Goal: Task Accomplishment & Management: Manage account settings

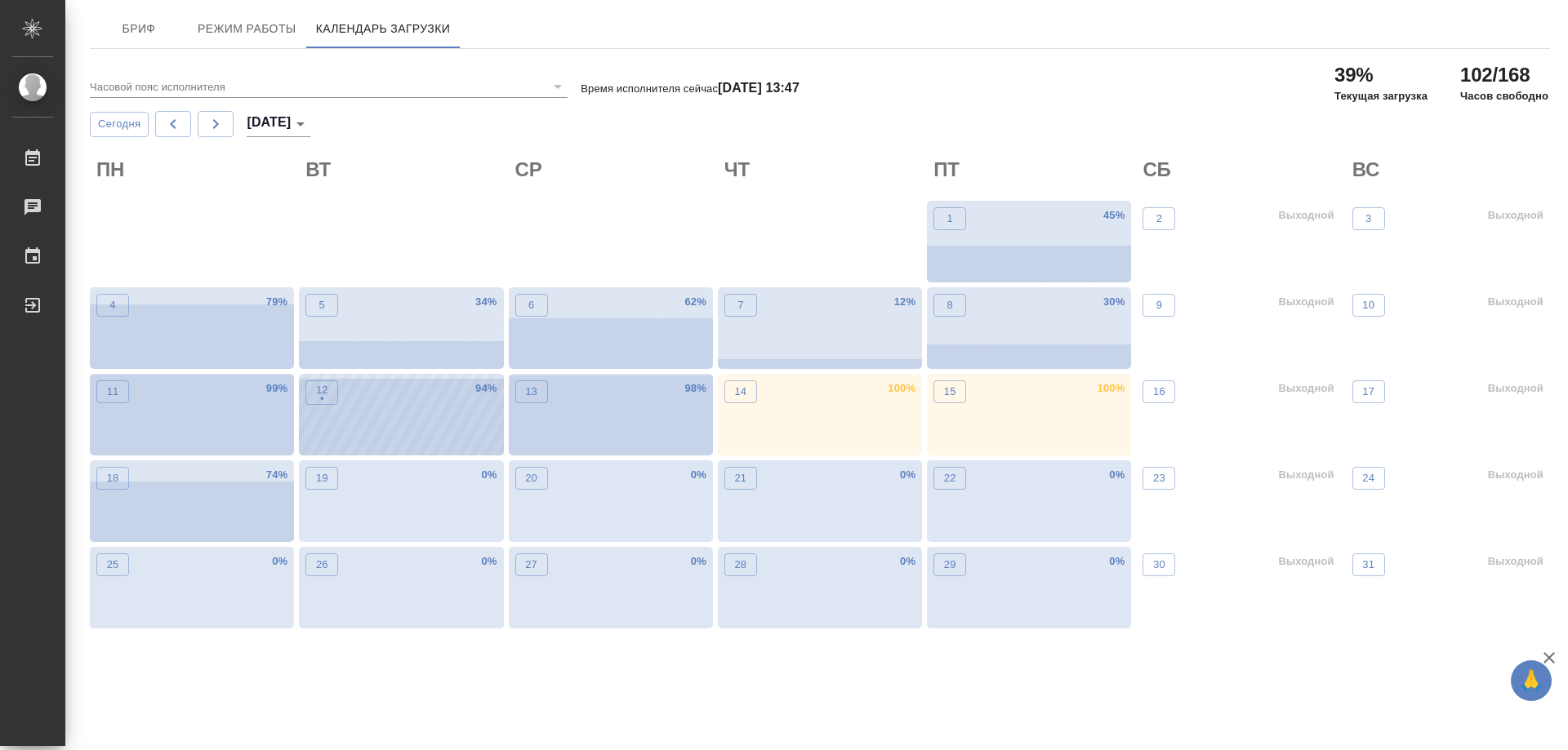
click at [378, 411] on div "12 • 94 %" at bounding box center [401, 414] width 204 height 81
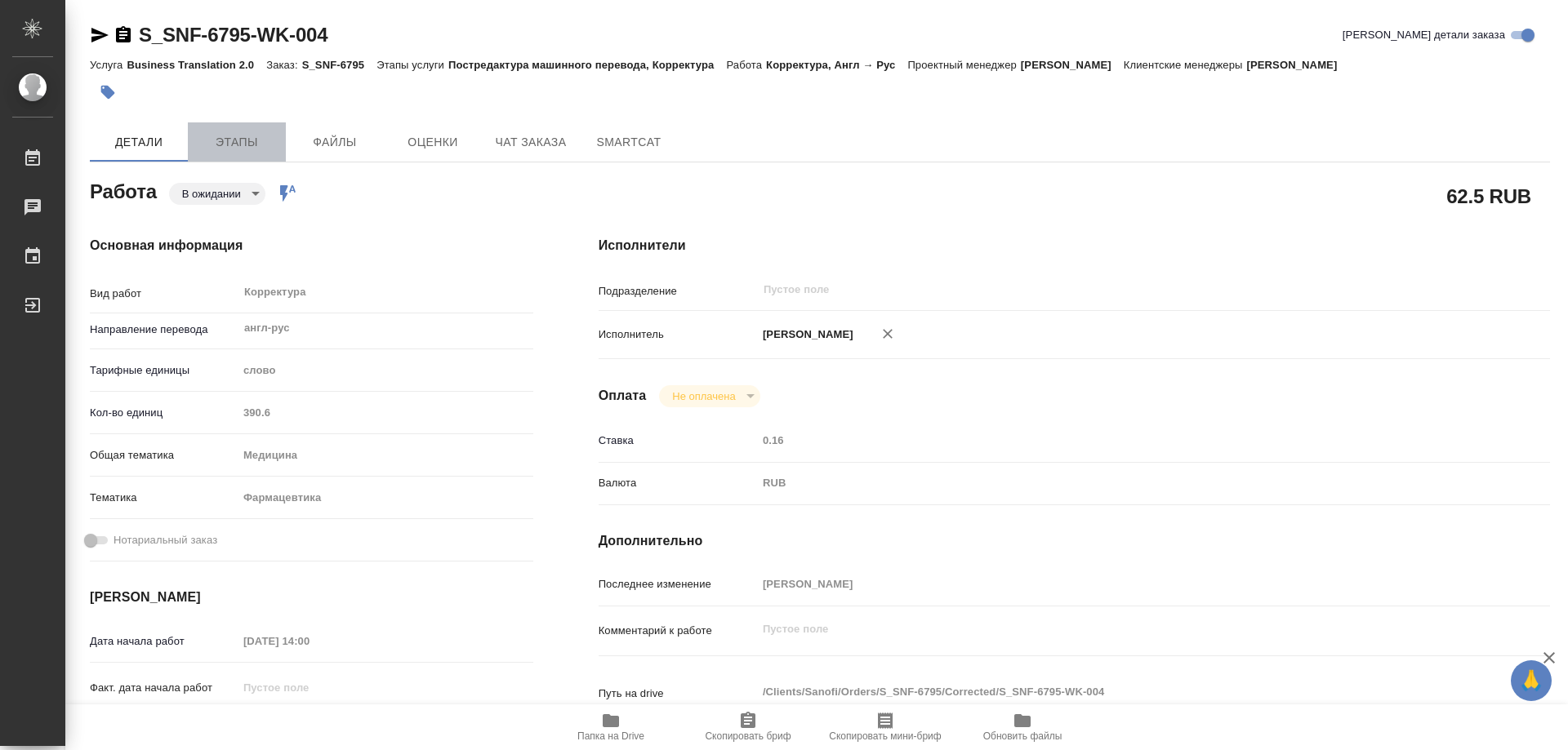
click at [245, 141] on span "Этапы" at bounding box center [237, 142] width 79 height 21
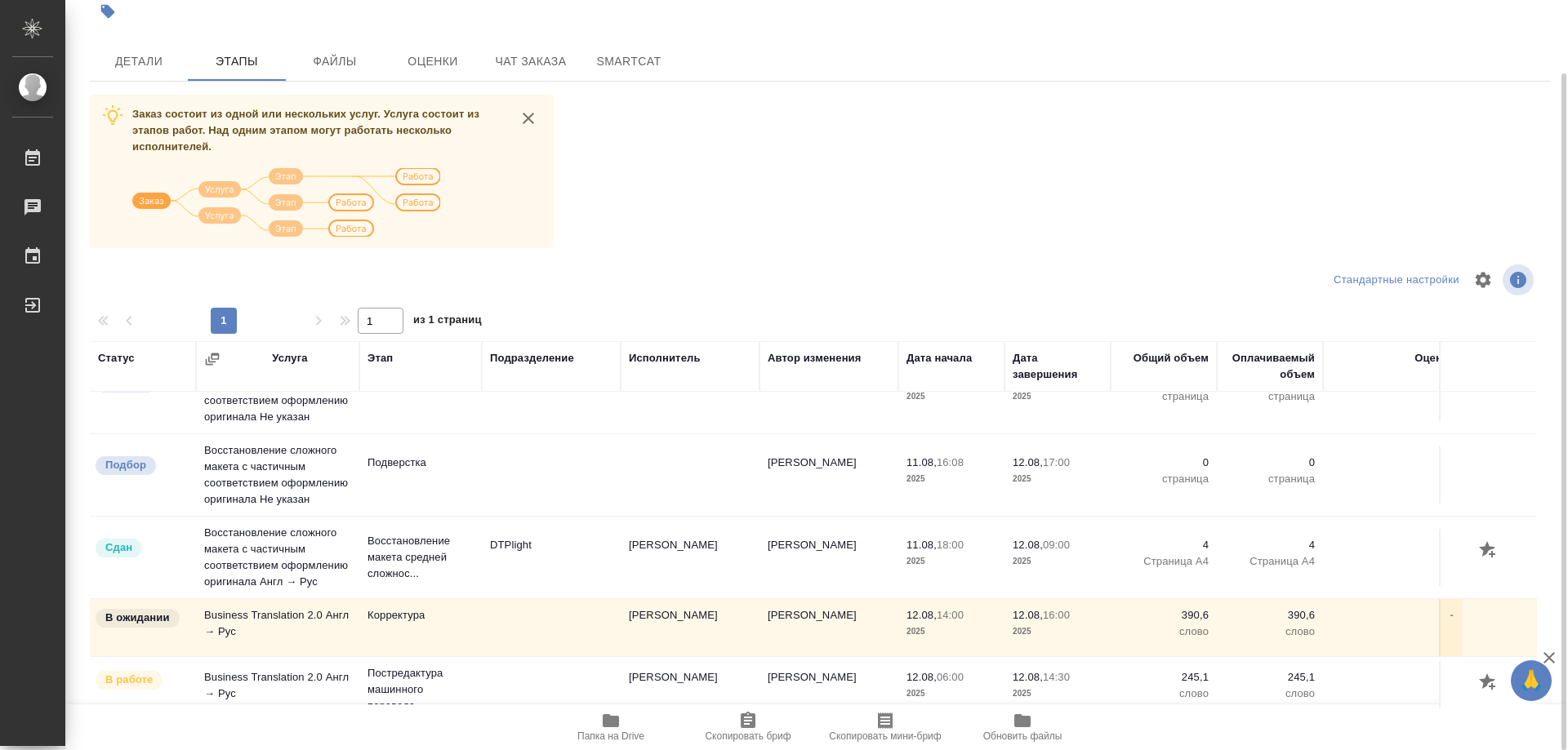
scroll to position [68, 0]
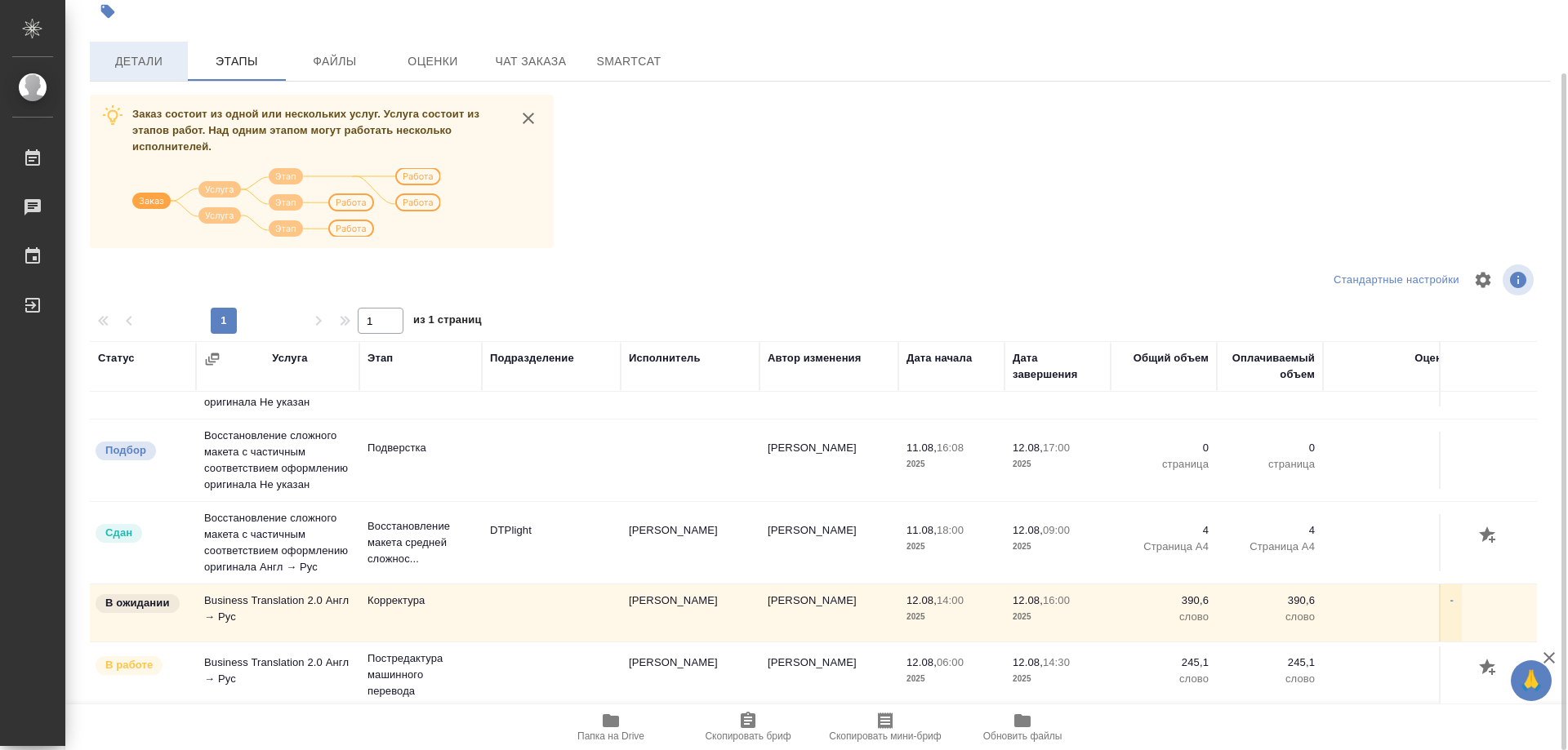
click at [157, 58] on span "Детали" at bounding box center [139, 62] width 79 height 21
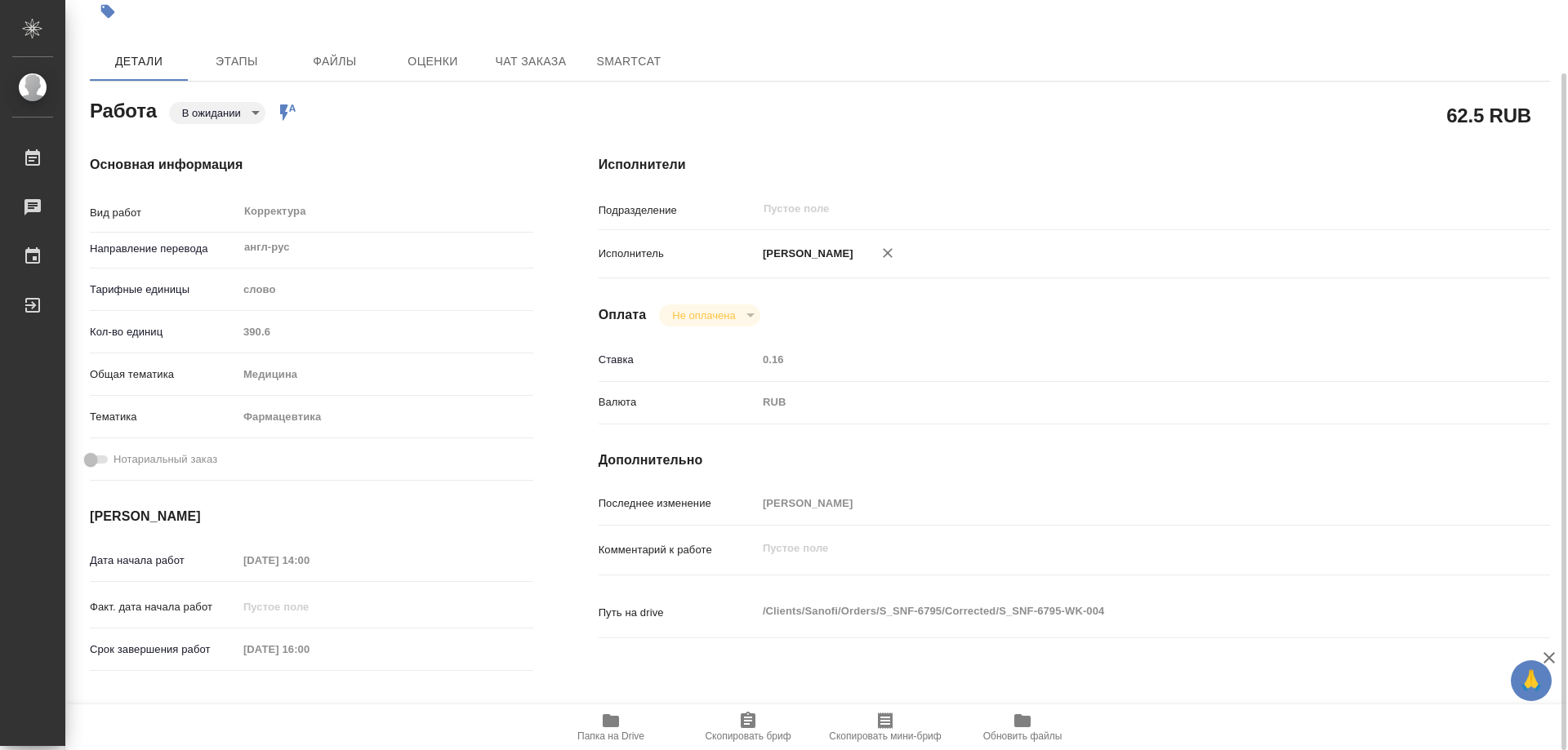
type textarea "x"
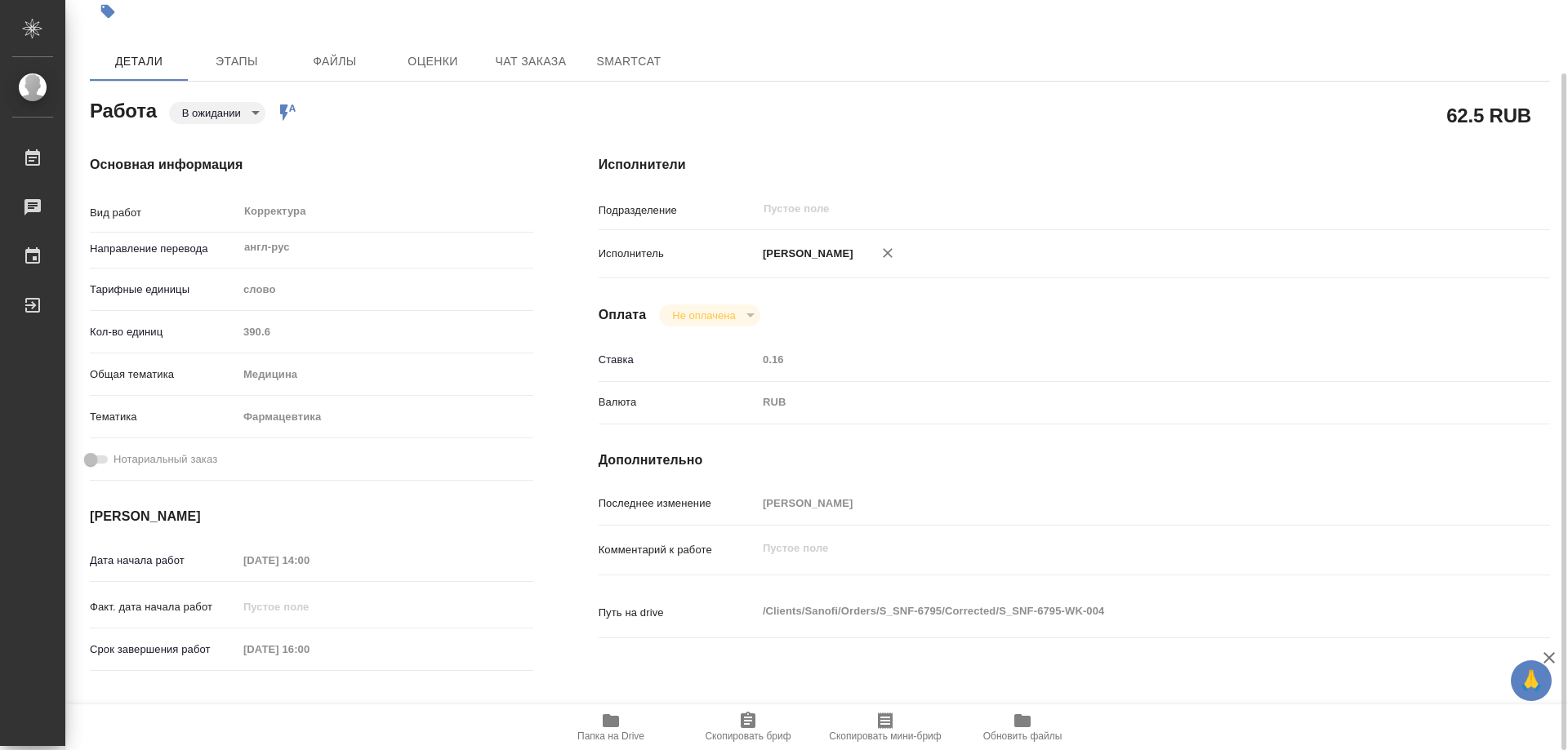
type textarea "x"
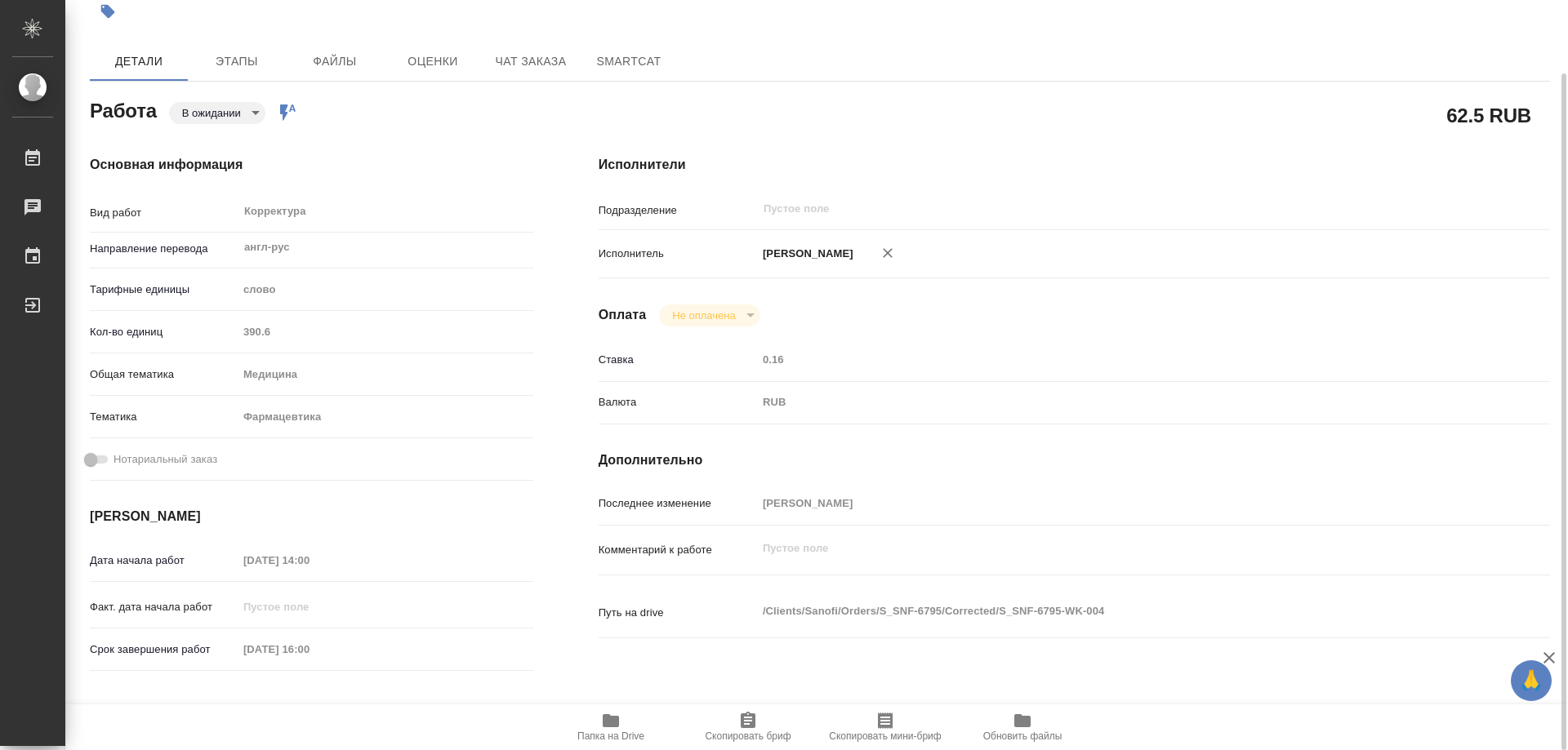
type textarea "x"
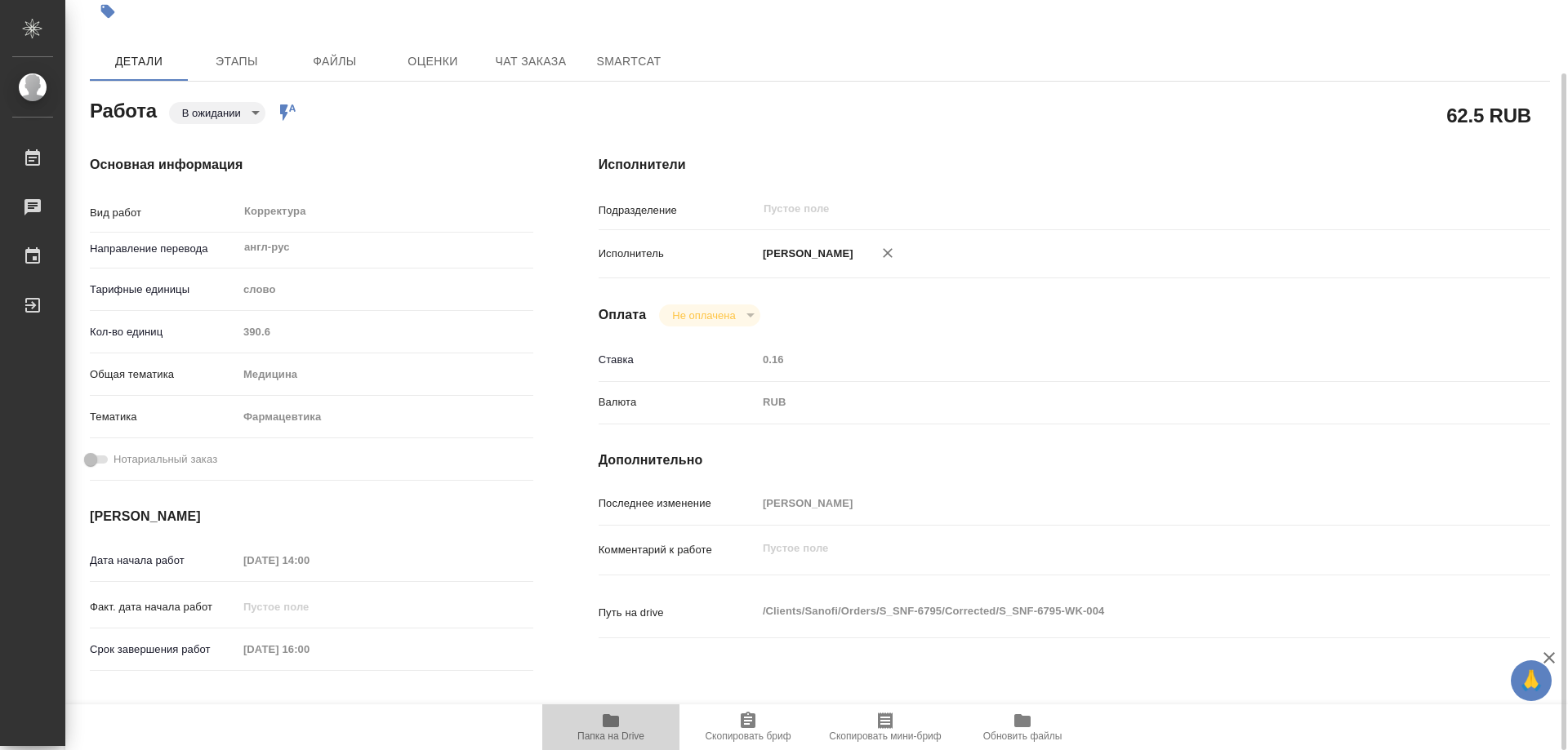
click at [604, 728] on icon "button" at bounding box center [611, 721] width 20 height 20
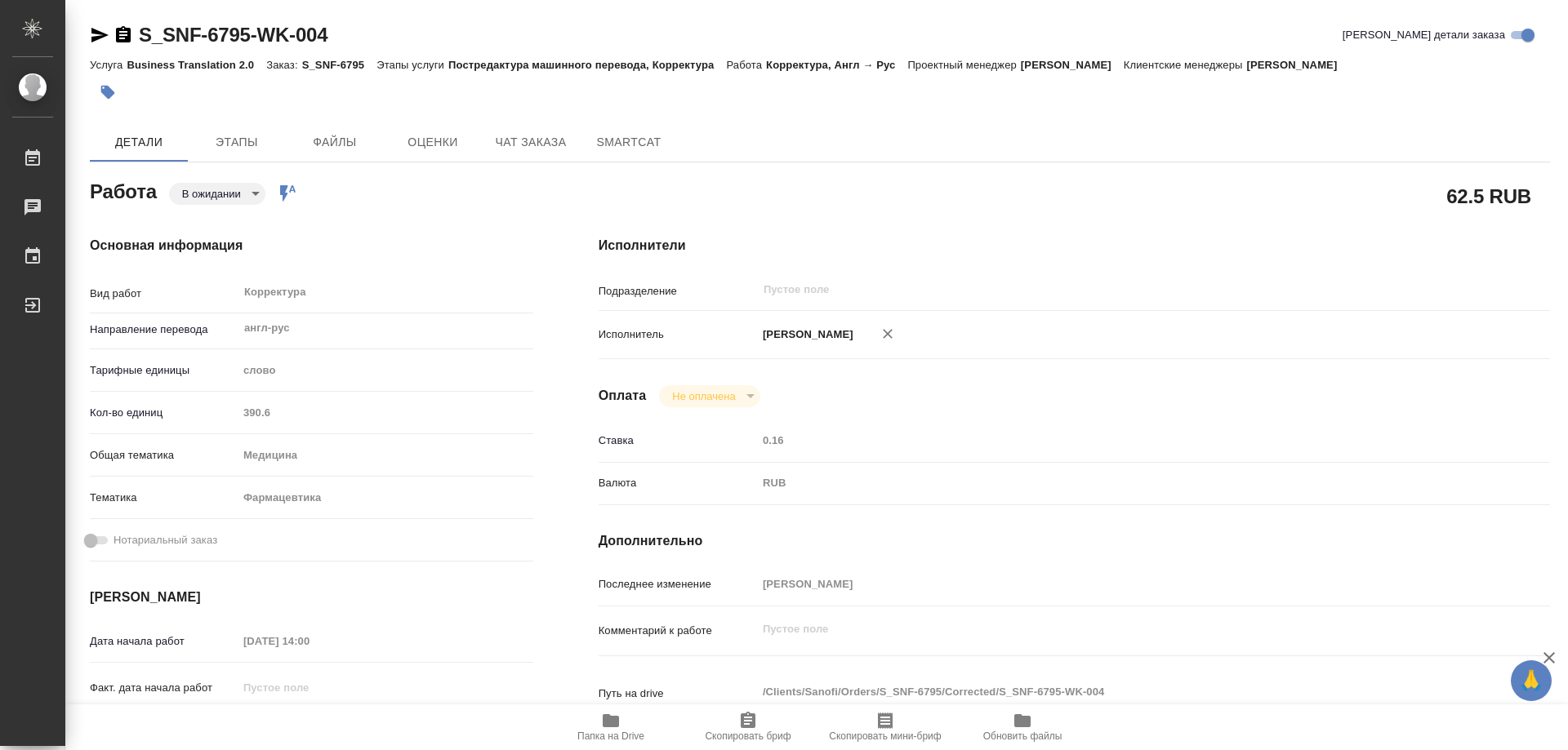
type textarea "x"
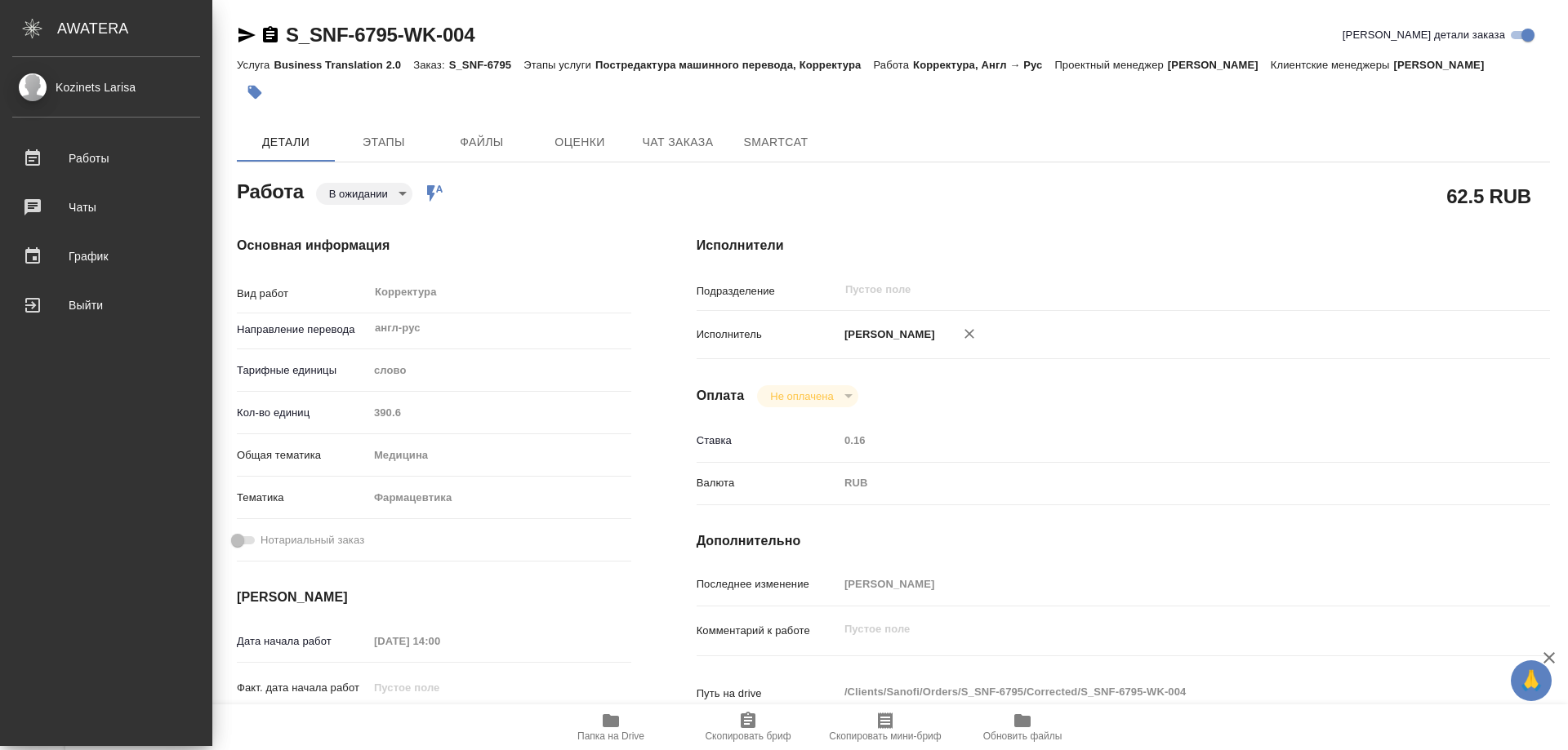
type textarea "x"
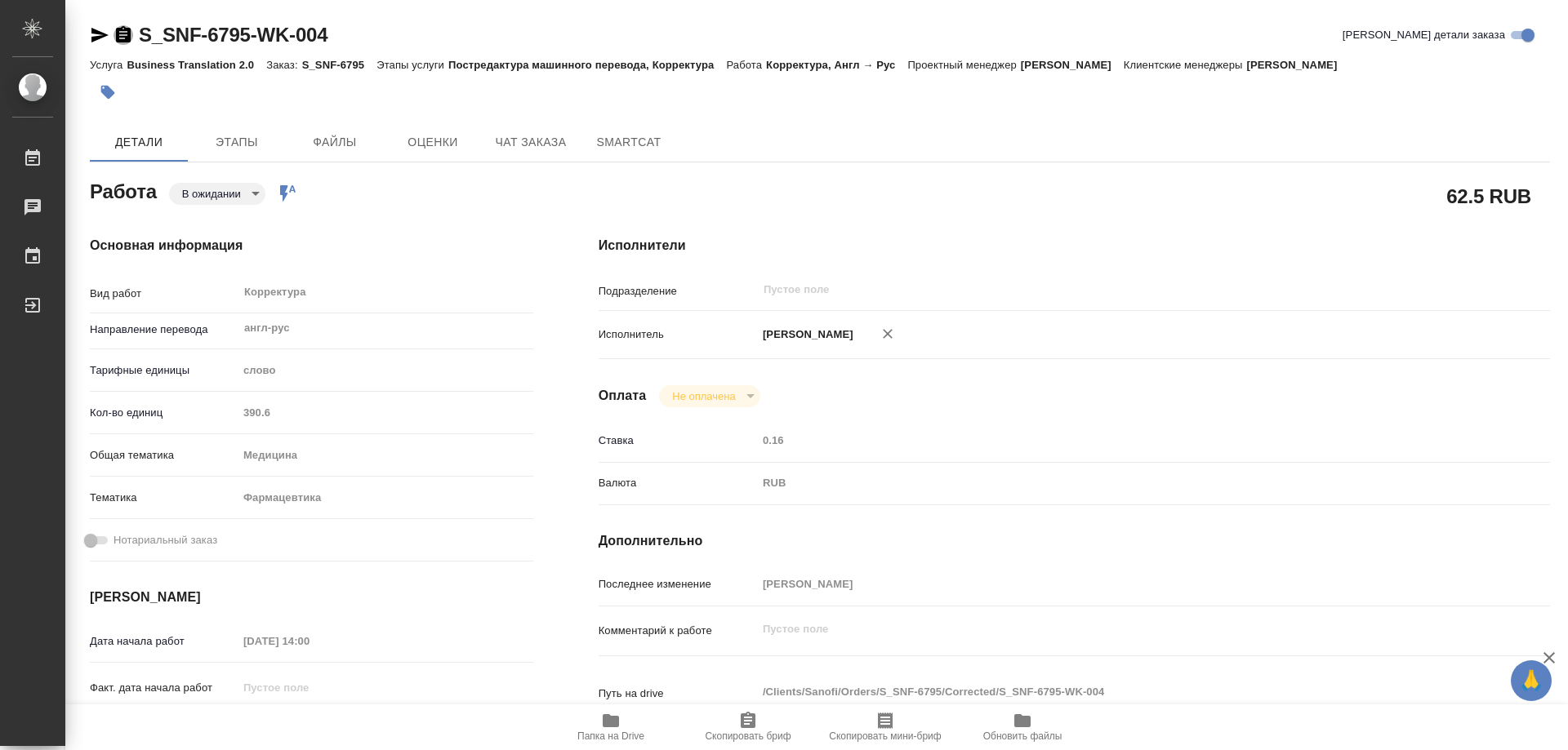
click at [121, 35] on icon "button" at bounding box center [123, 35] width 20 height 20
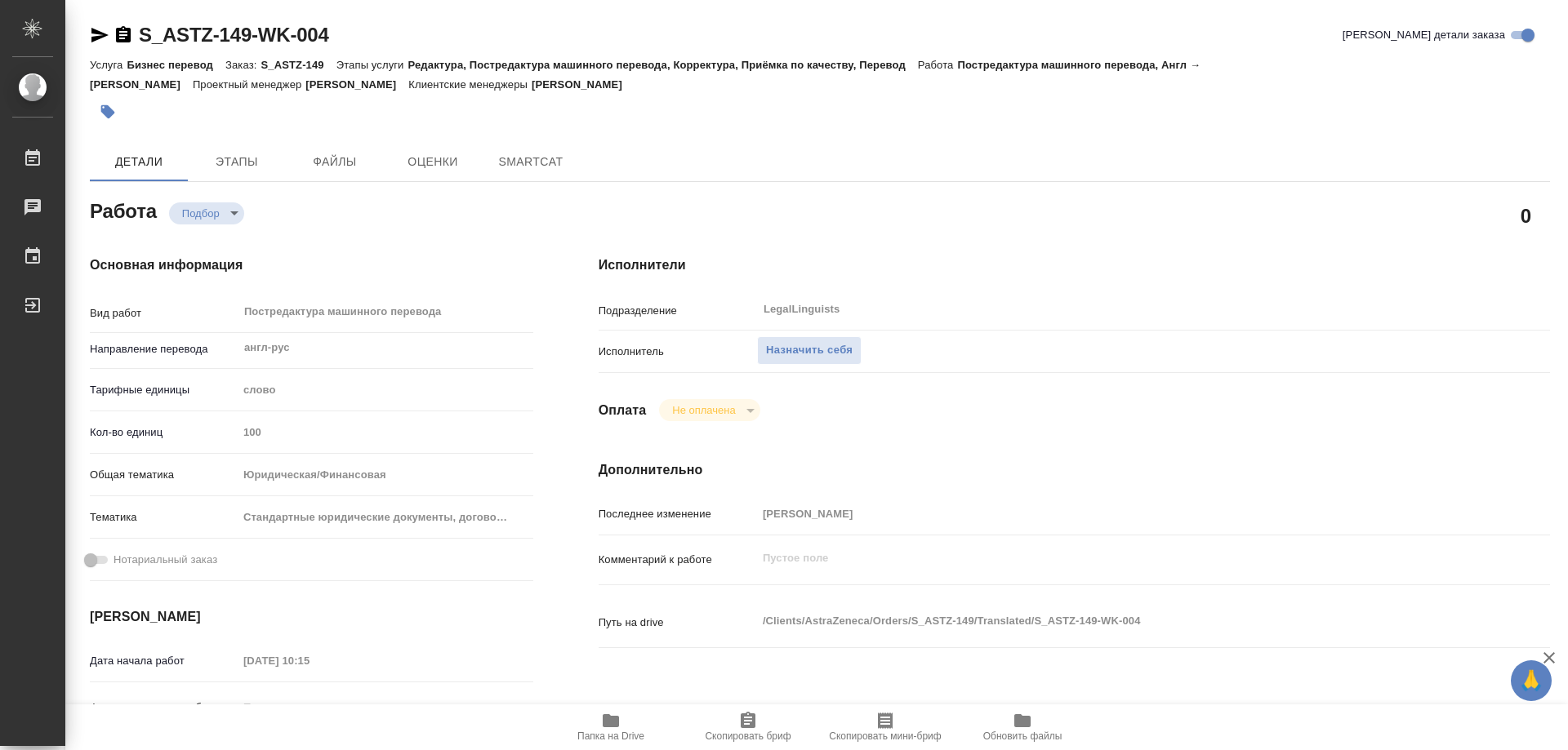
type textarea "x"
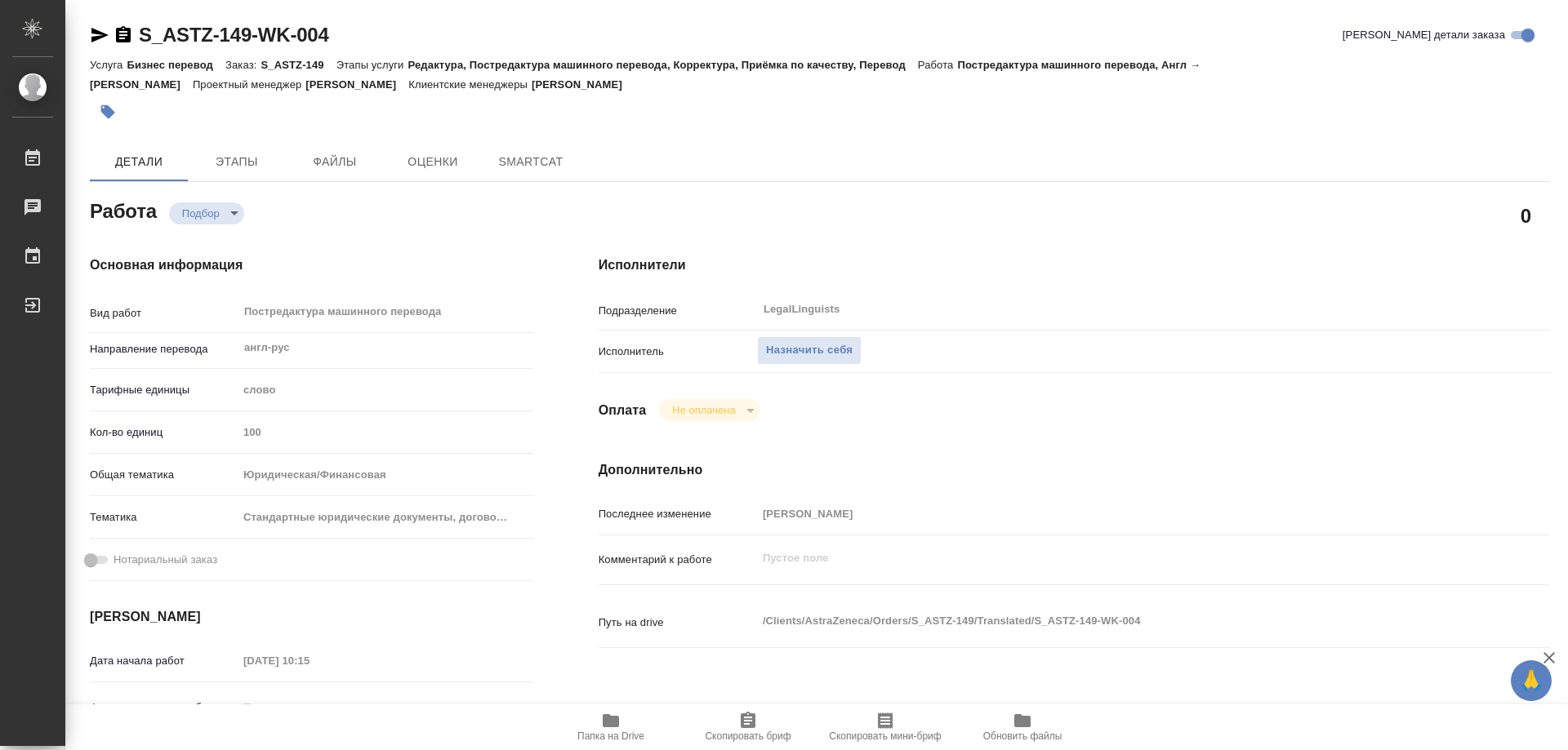
type textarea "x"
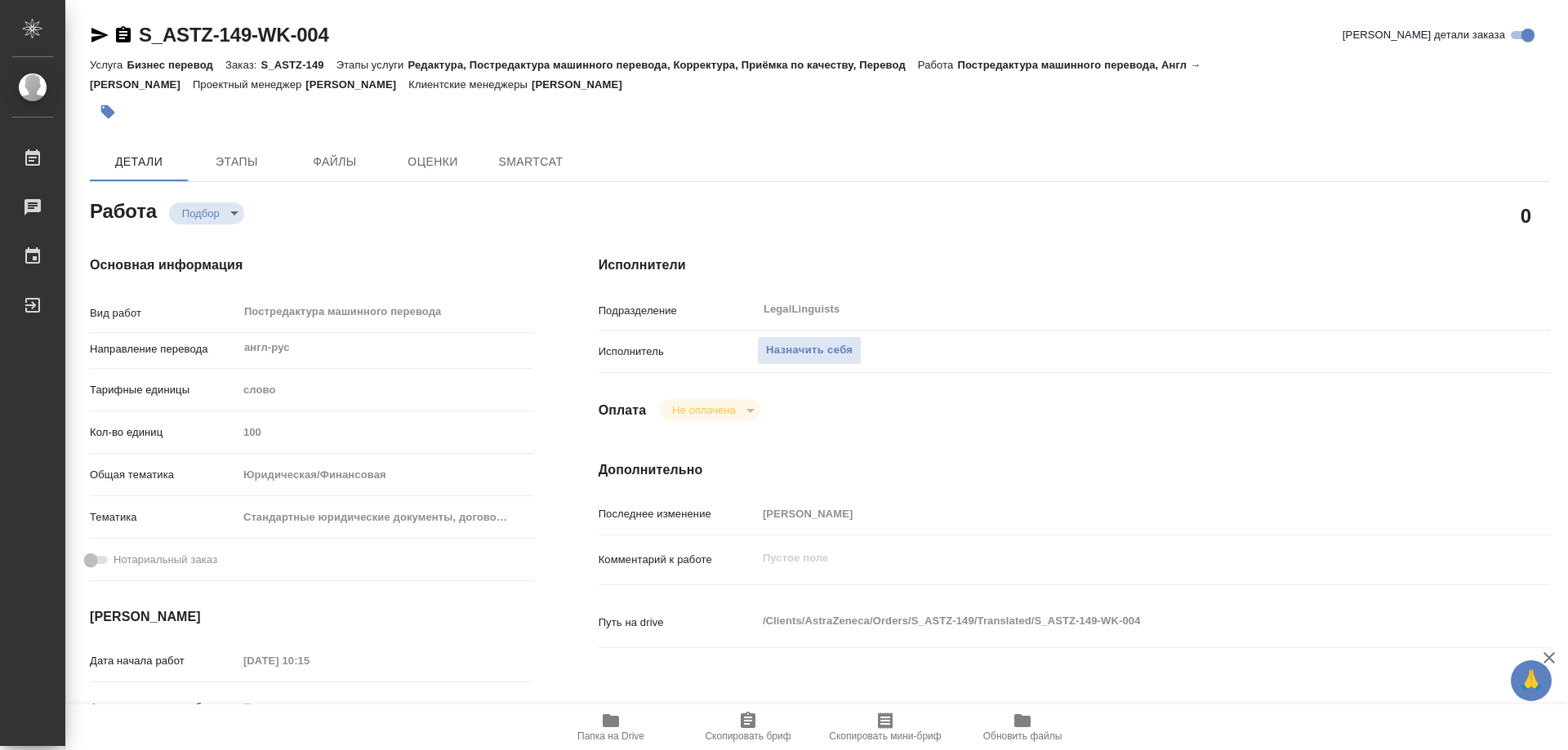
type textarea "x"
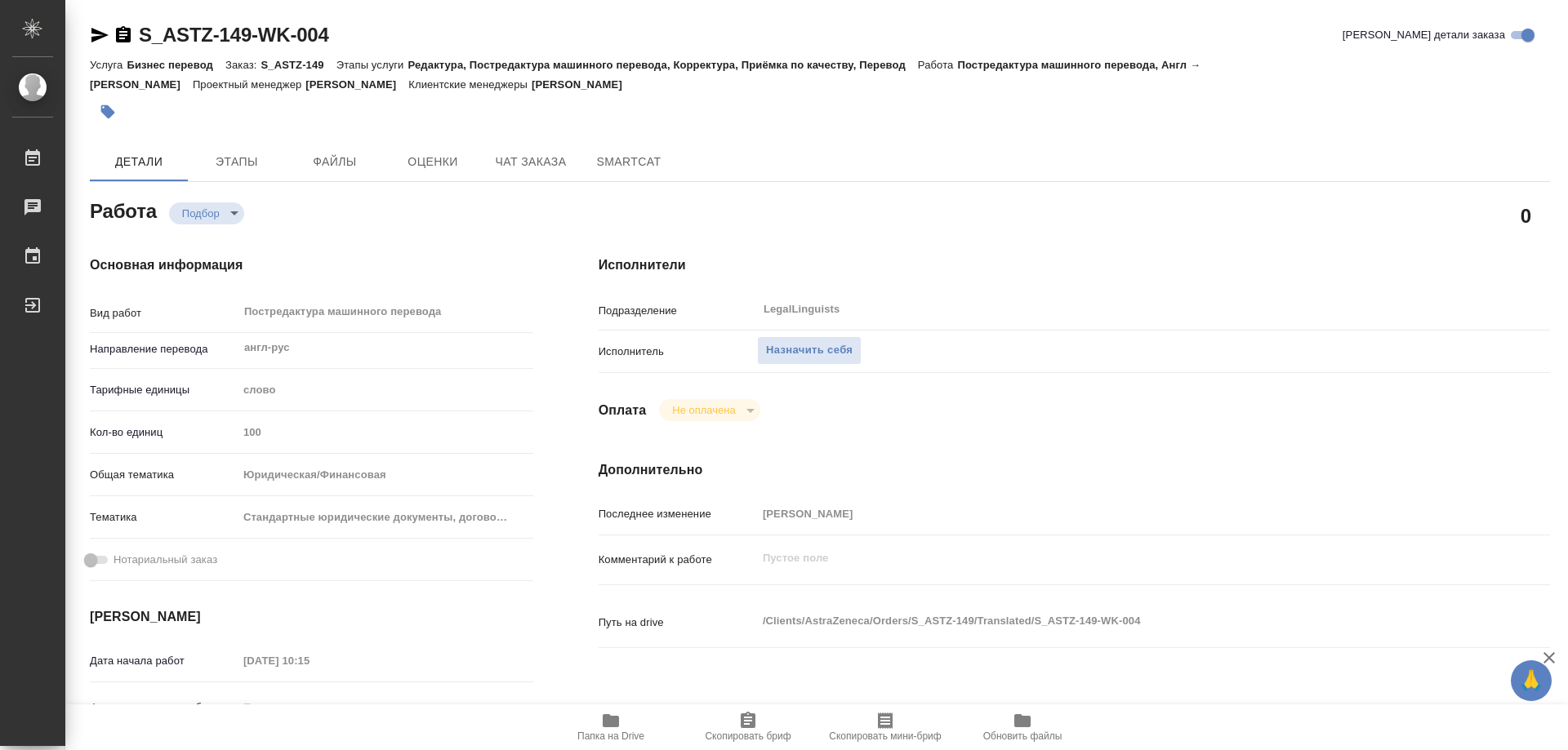
type textarea "x"
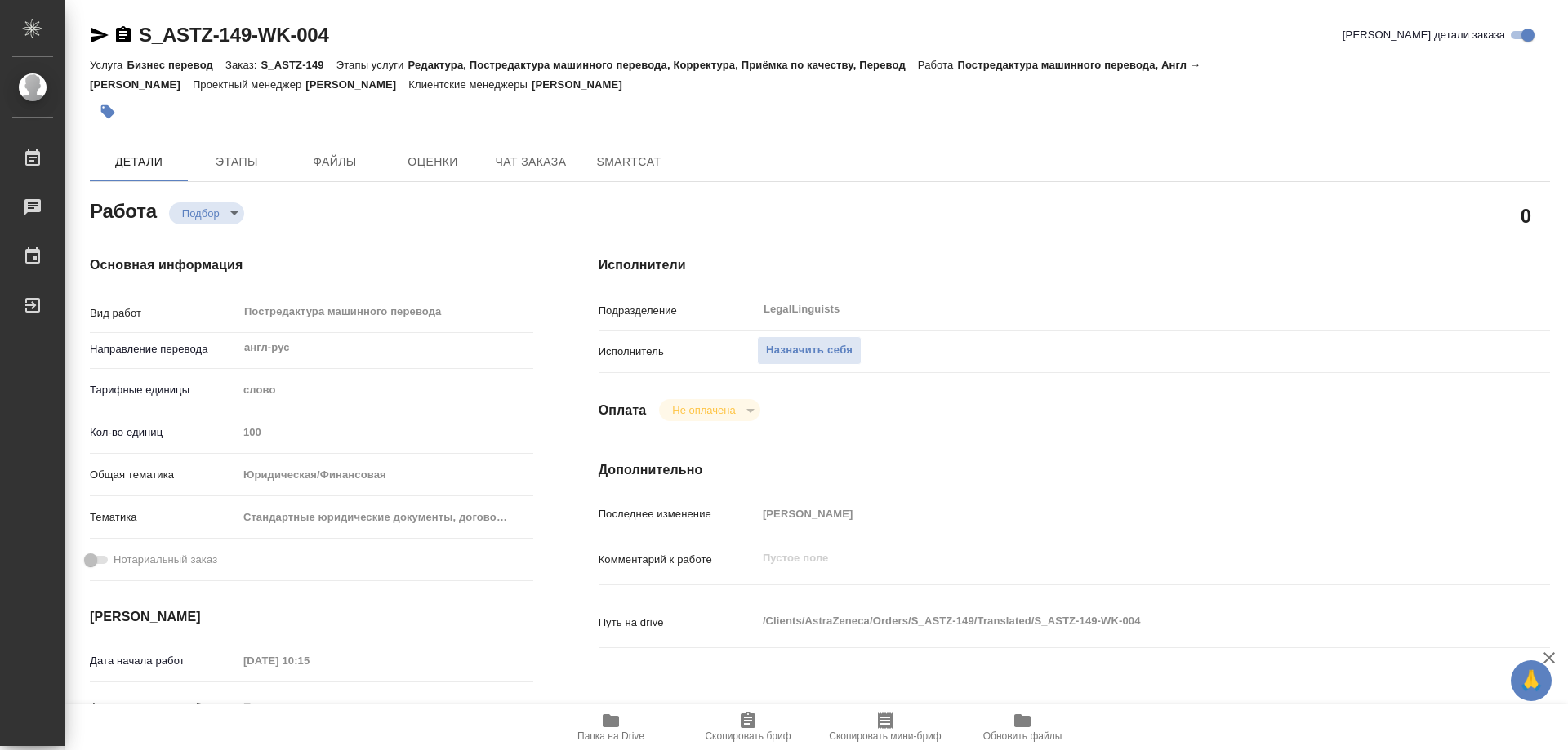
type textarea "x"
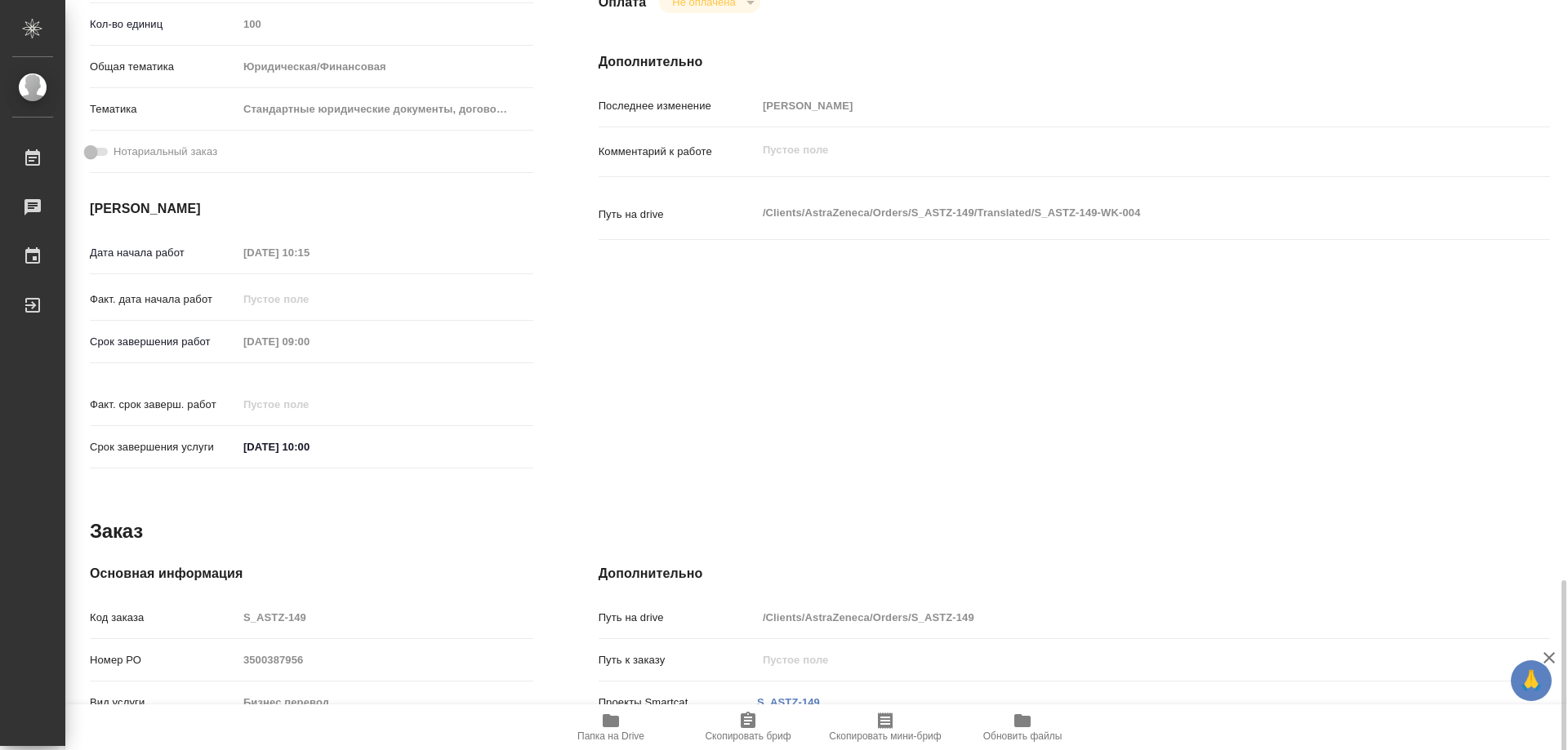
scroll to position [643, 0]
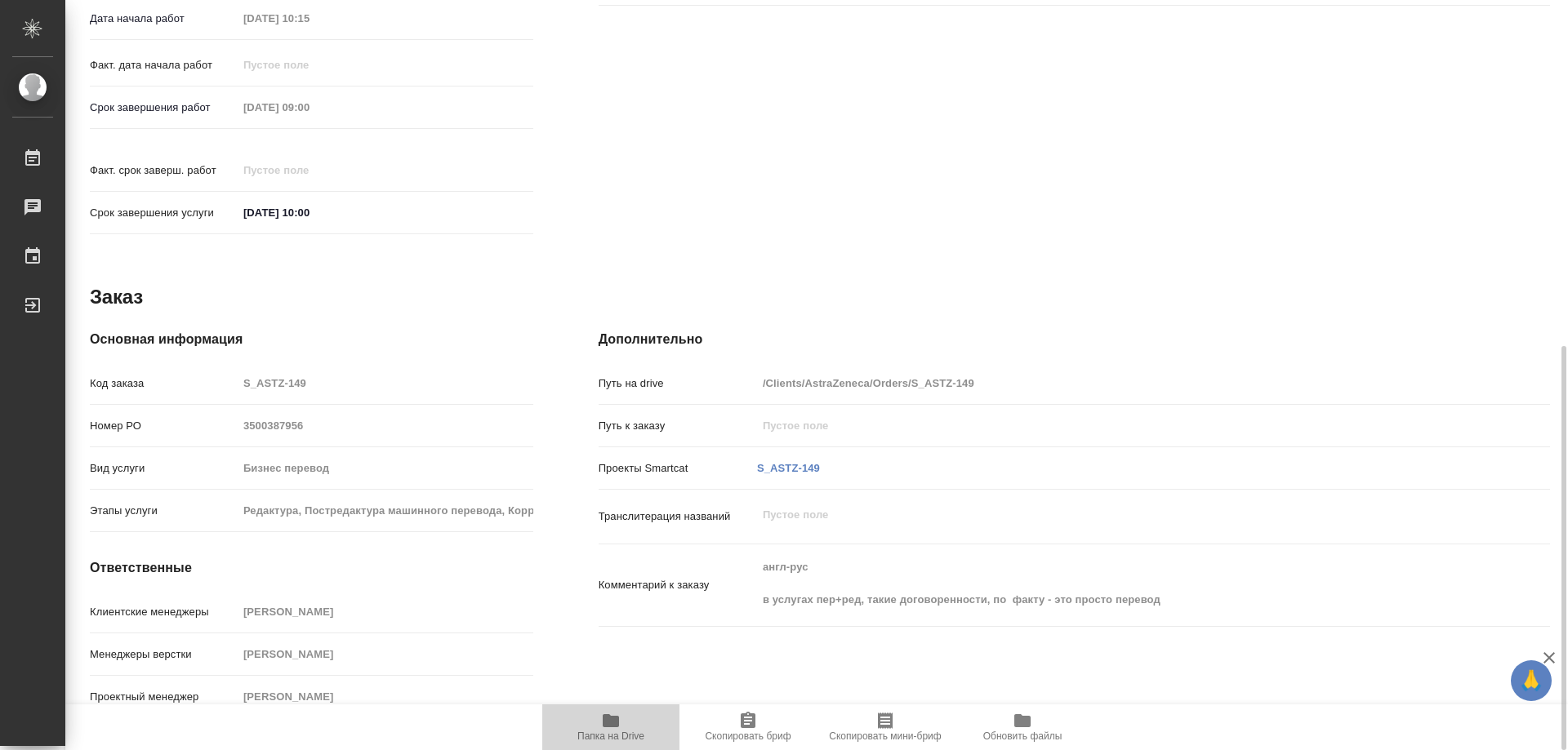
click at [608, 729] on icon "button" at bounding box center [611, 721] width 20 height 20
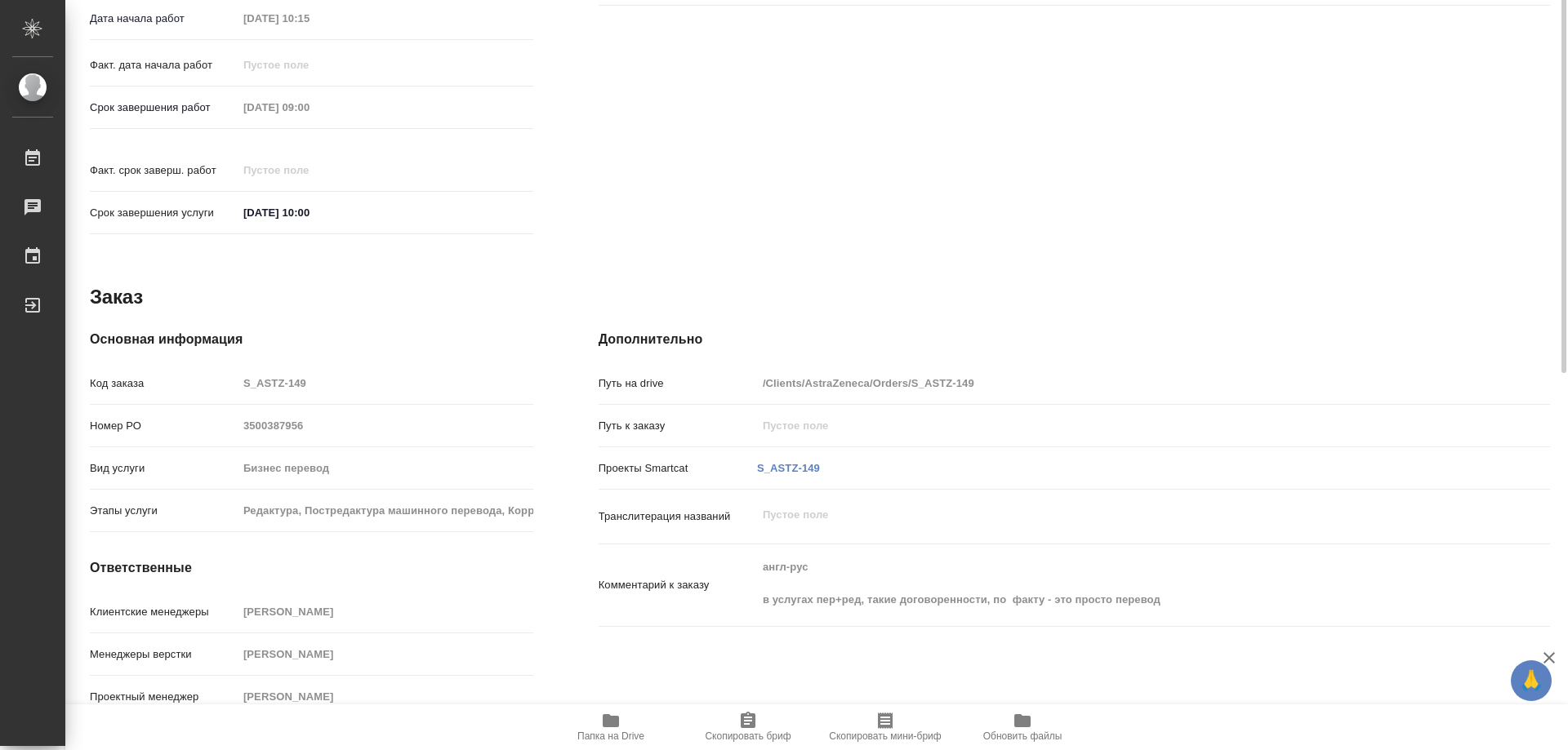
scroll to position [316, 0]
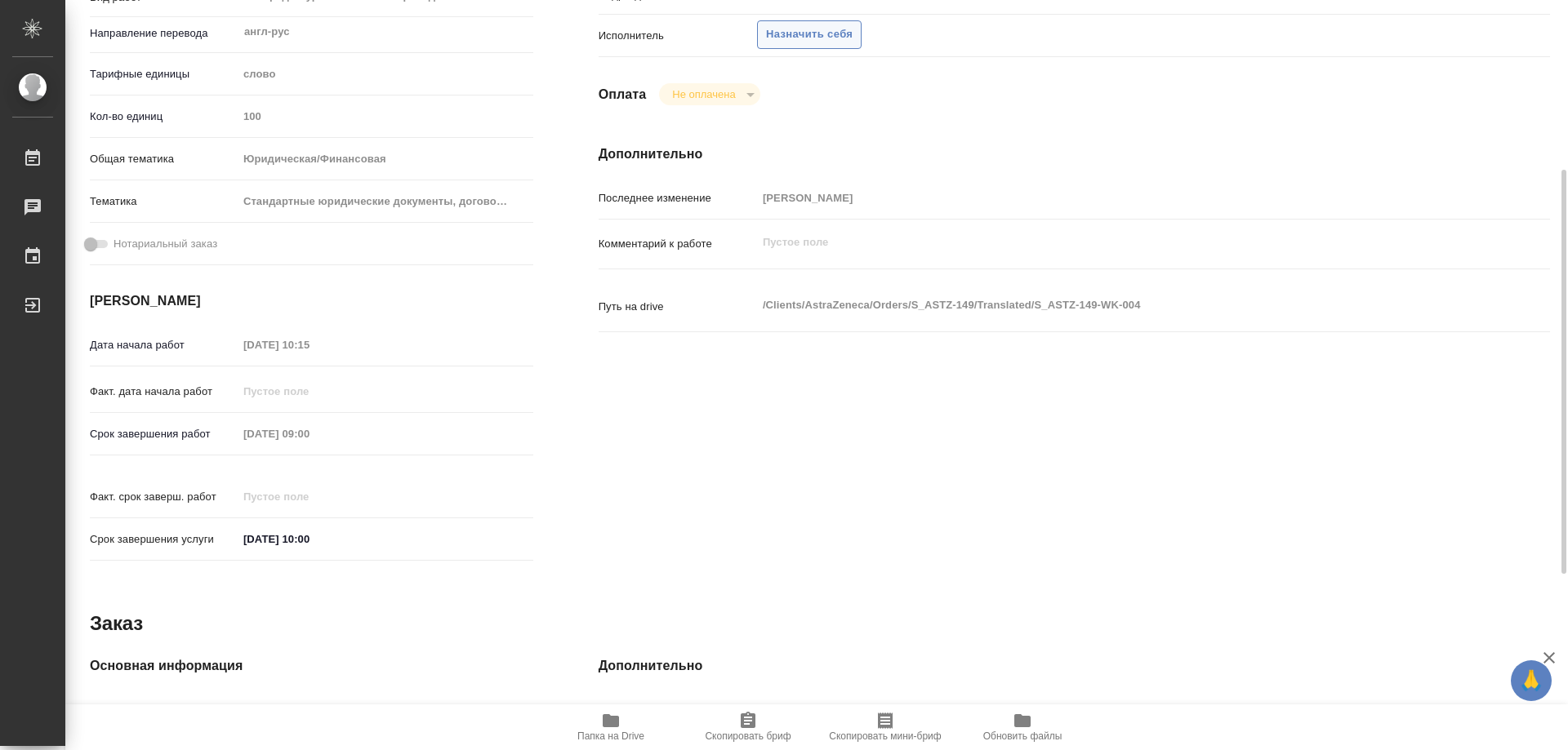
click at [827, 34] on span "Назначить себя" at bounding box center [809, 34] width 87 height 19
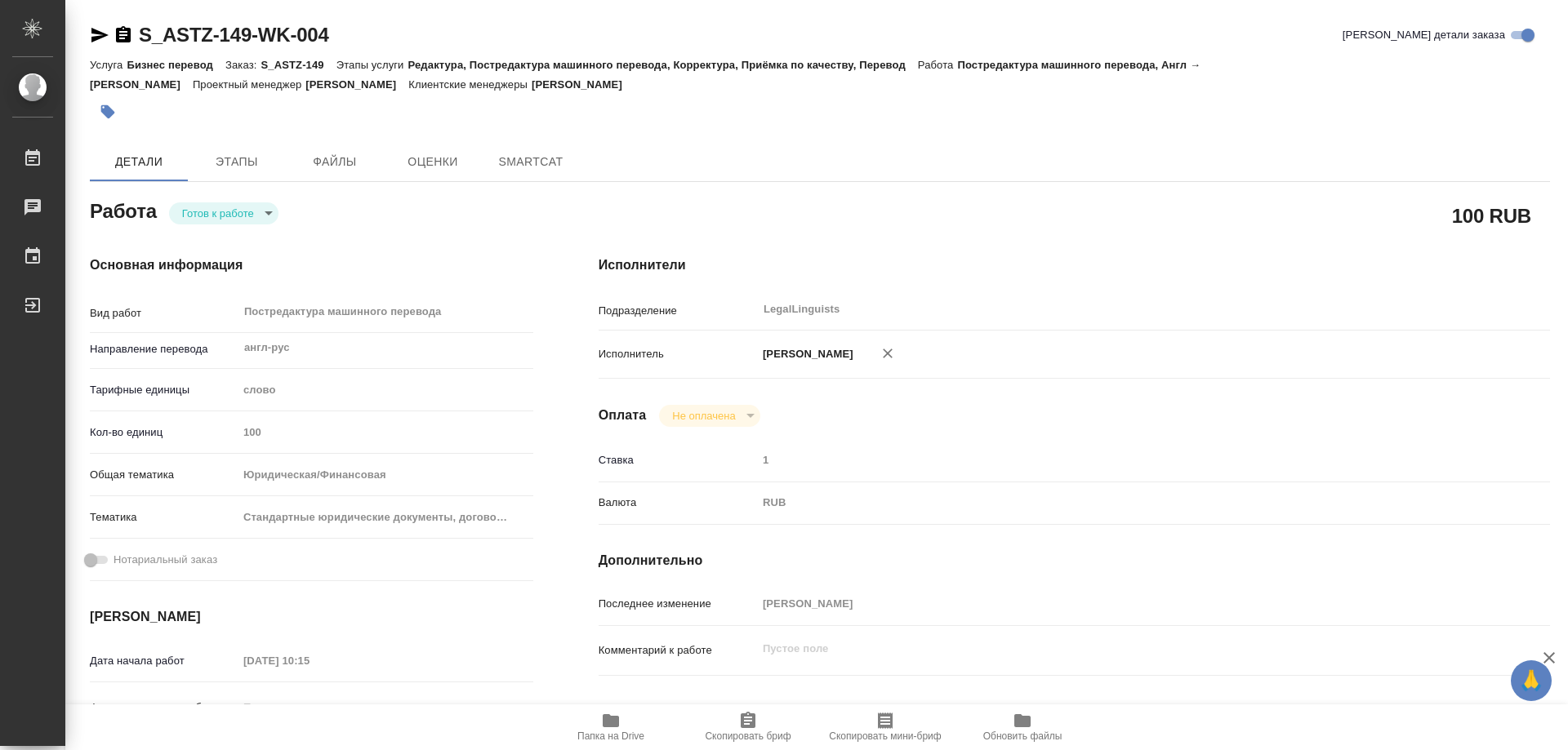
type textarea "x"
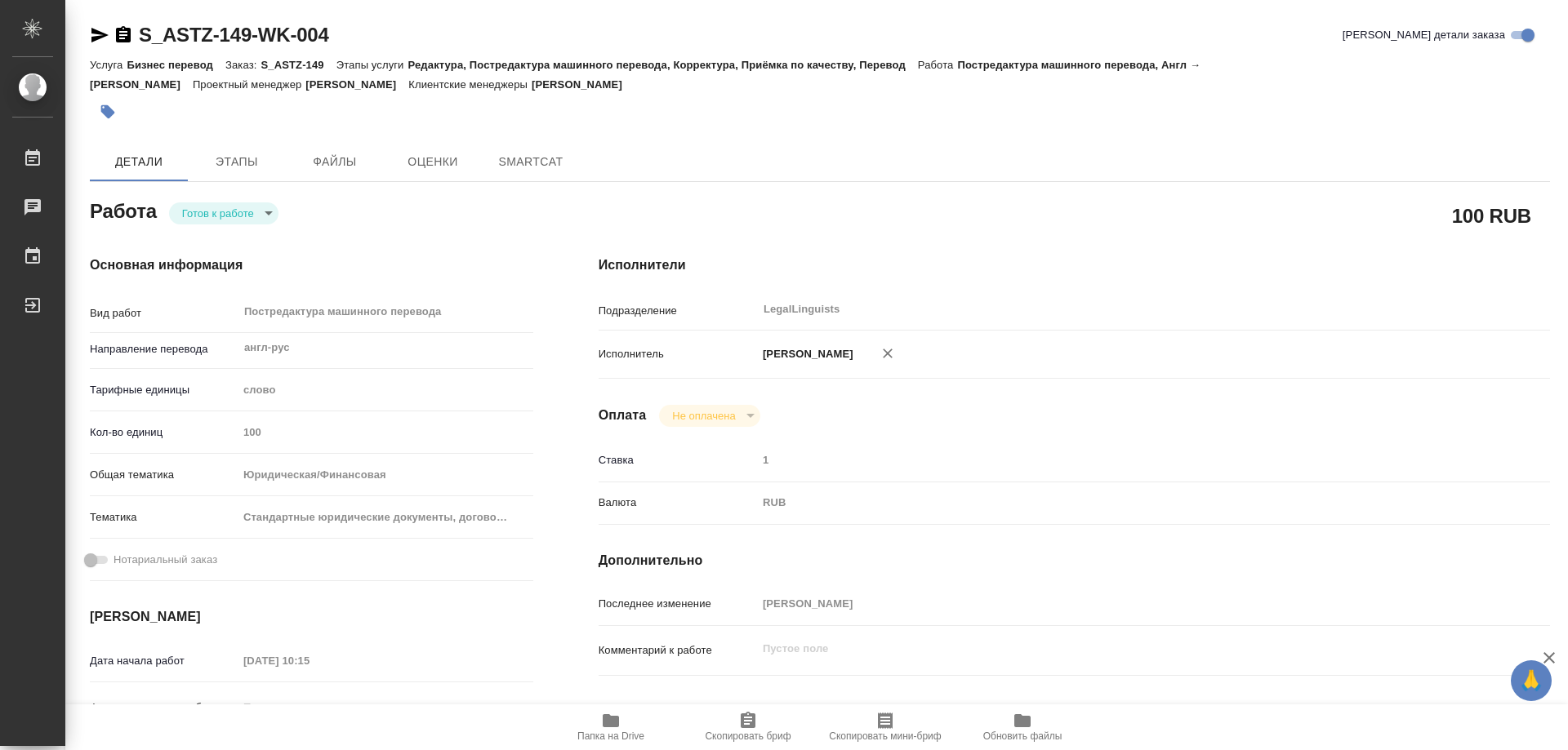
type textarea "x"
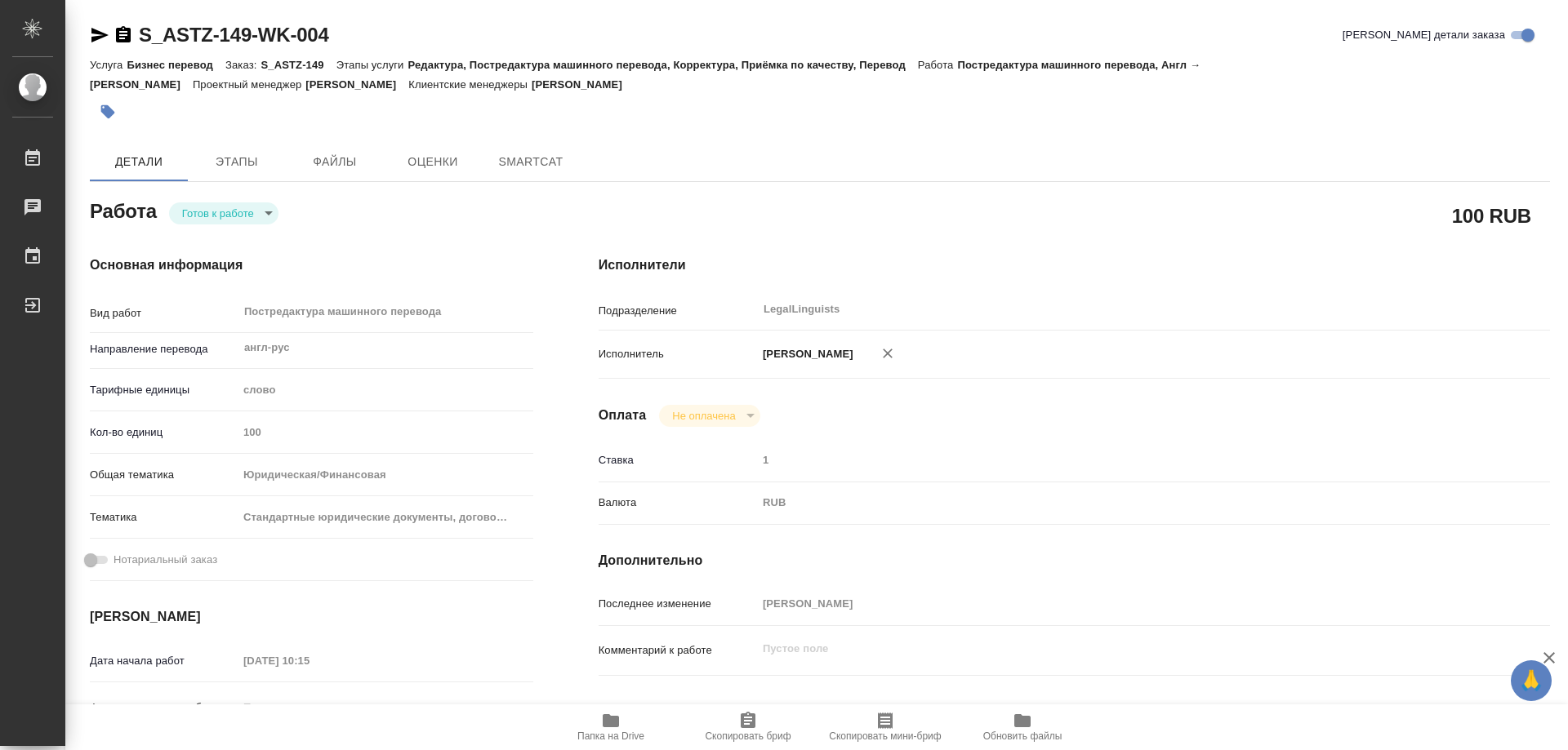
type textarea "x"
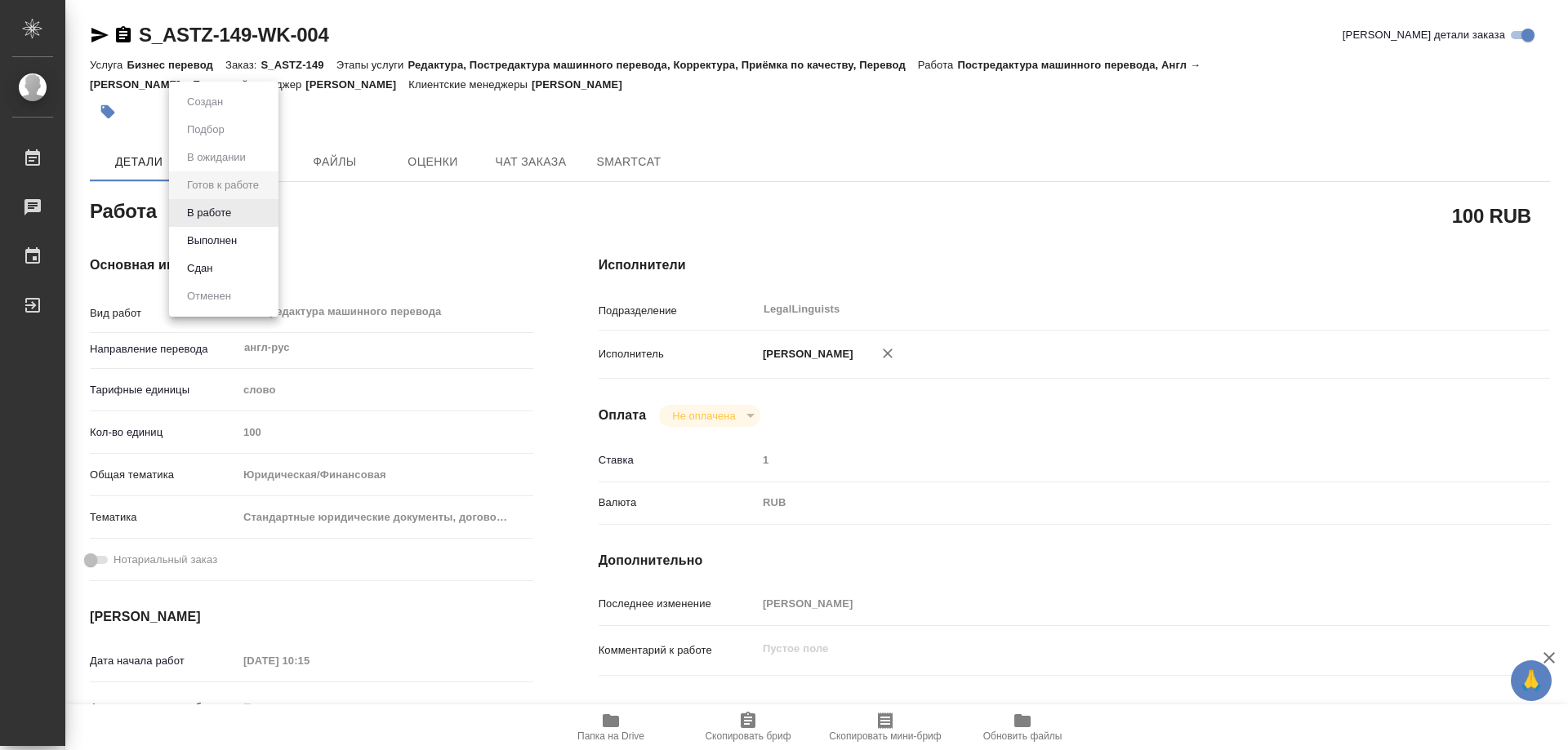
click at [276, 207] on body "🙏 .cls-1 fill:#fff; AWATERA Kozinets [PERSON_NAME] Чаты График Выйти S_ASTZ-149…" at bounding box center [784, 375] width 1568 height 750
type textarea "x"
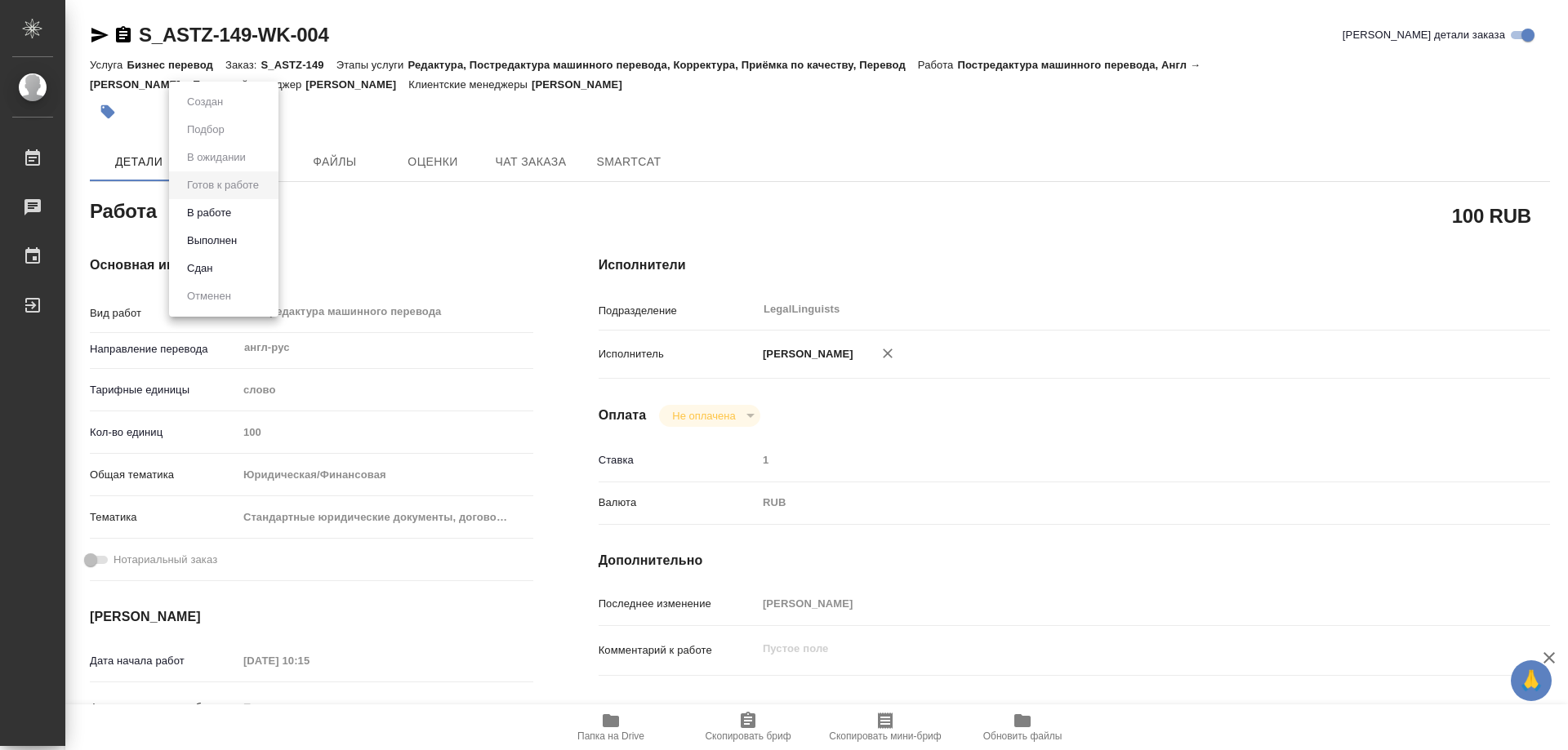
type textarea "x"
click at [230, 206] on button "В работе" at bounding box center [209, 213] width 54 height 18
type textarea "x"
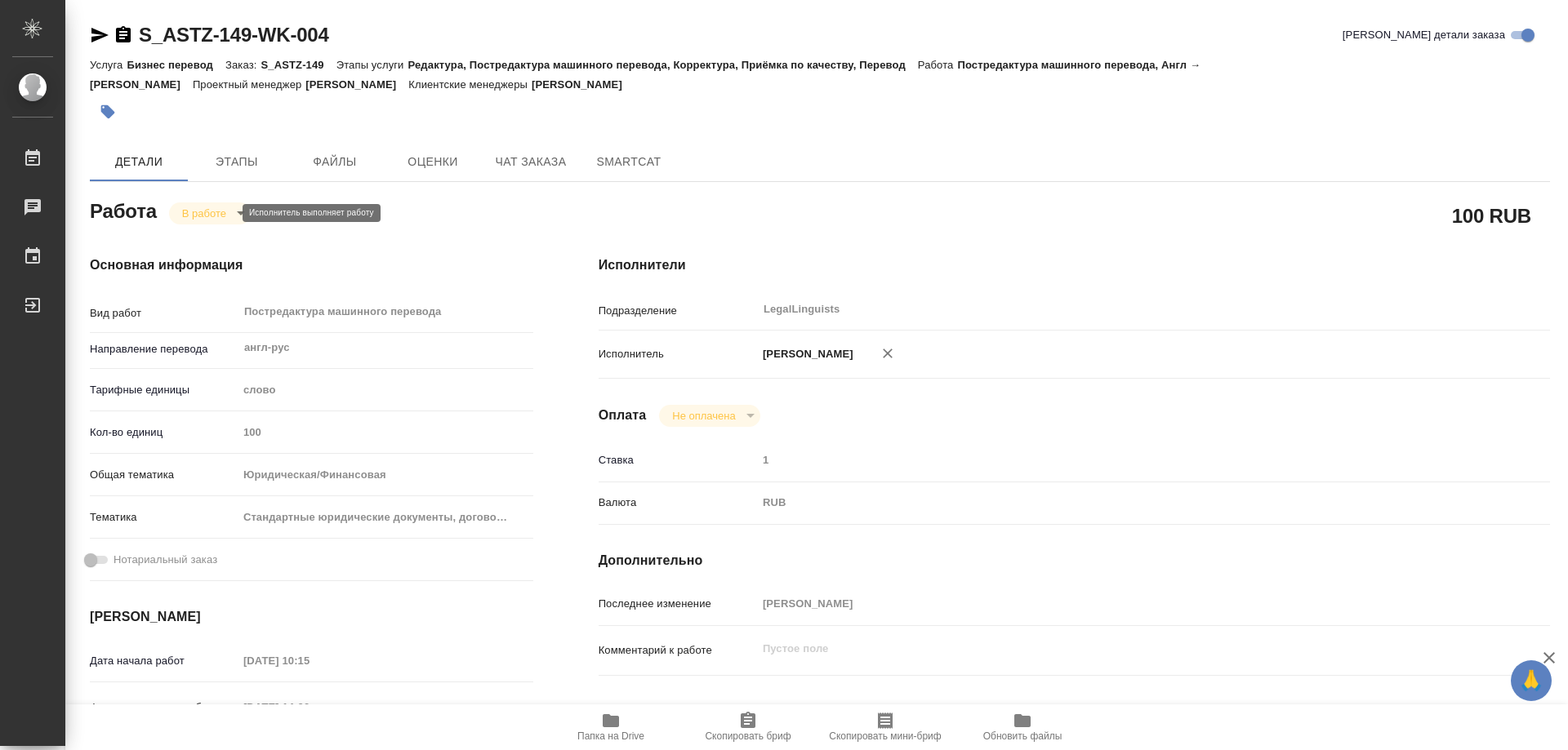
type textarea "x"
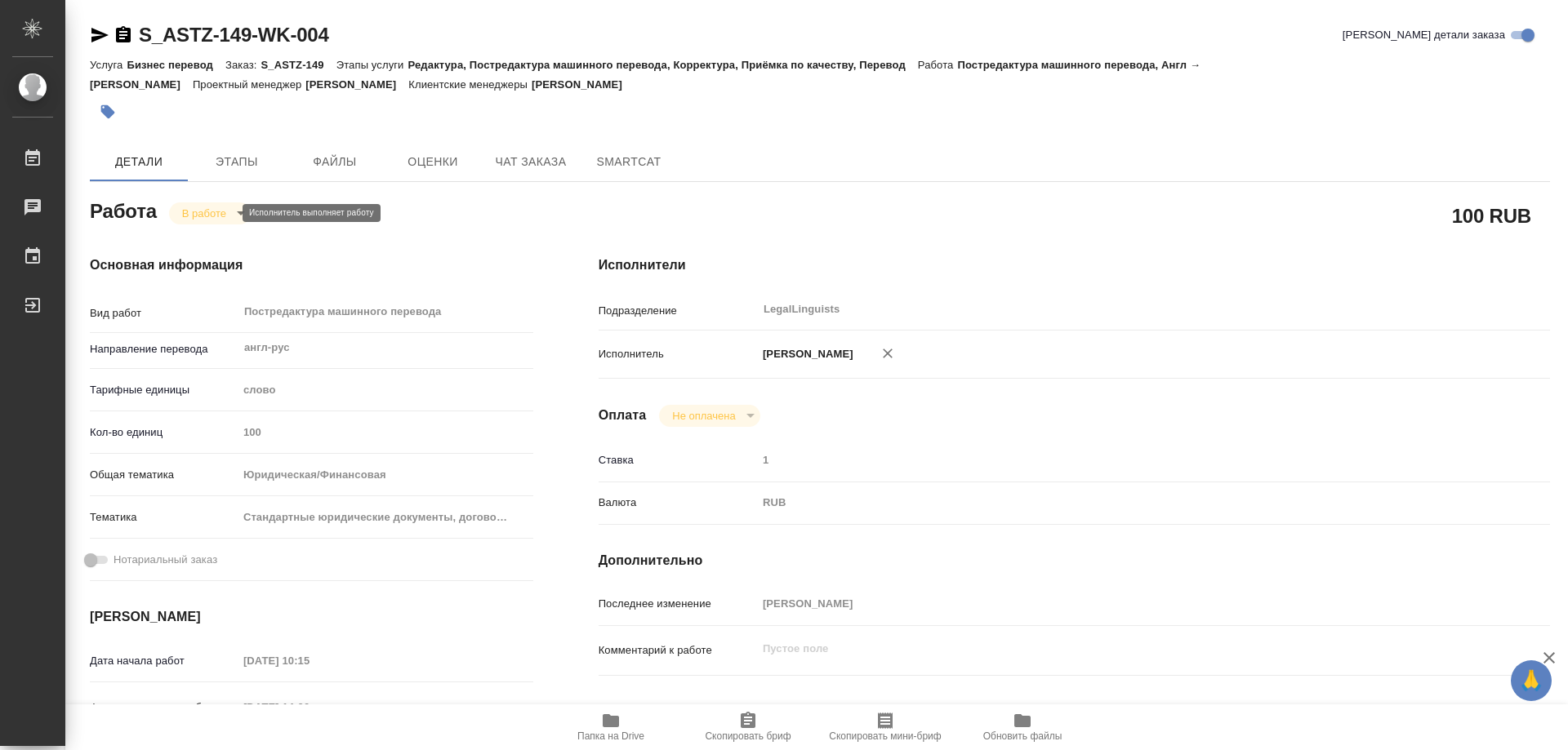
type textarea "x"
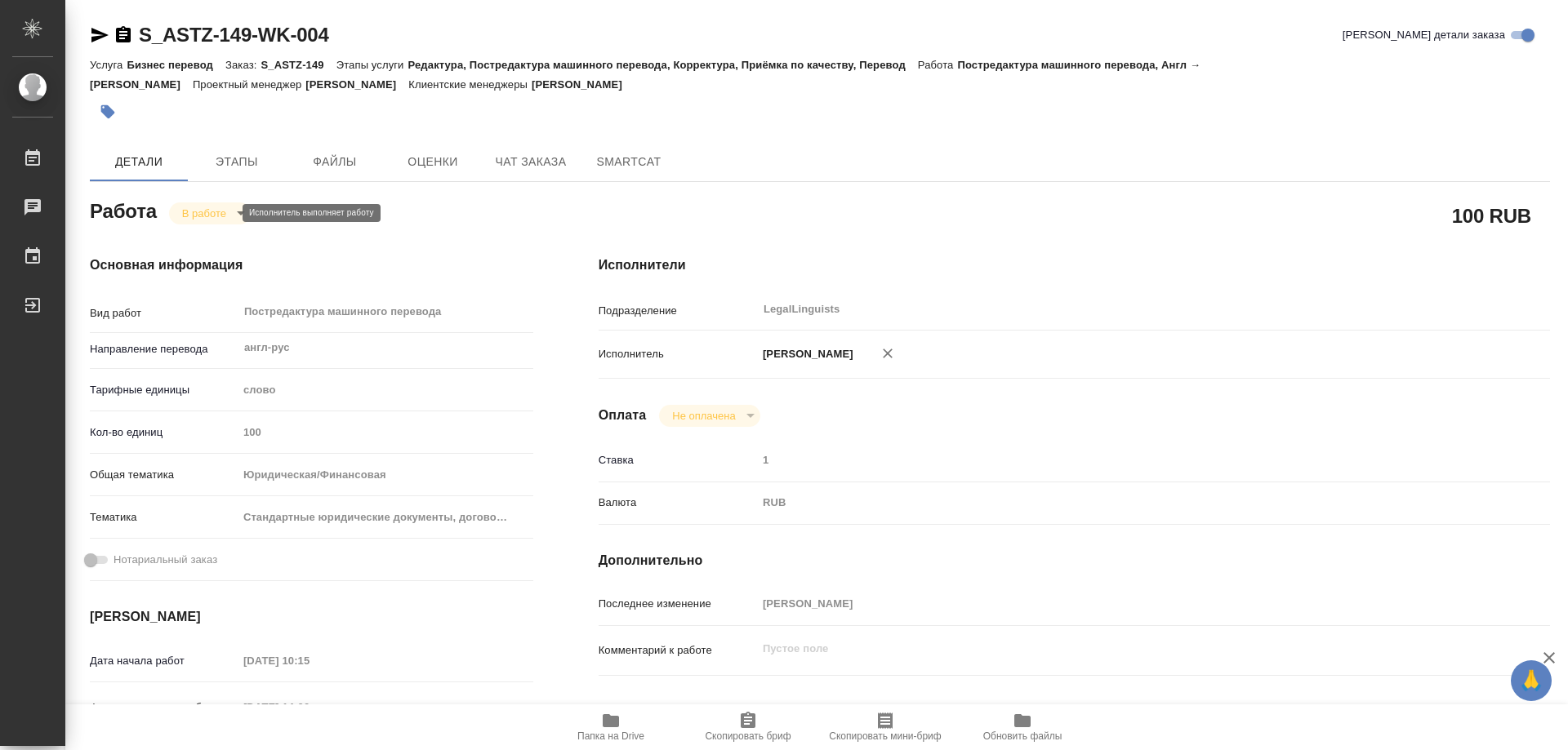
type textarea "x"
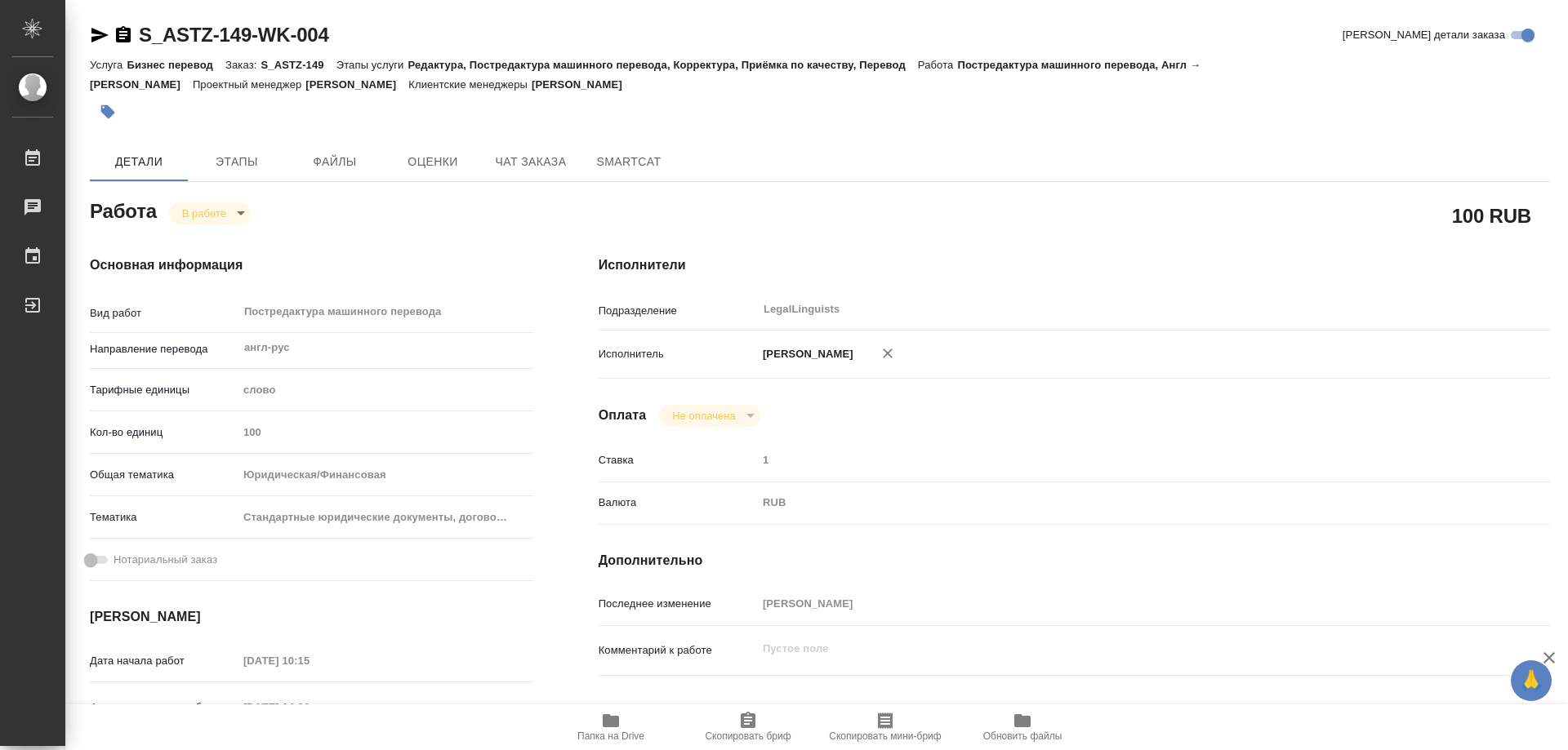
type textarea "x"
